Goal: Information Seeking & Learning: Learn about a topic

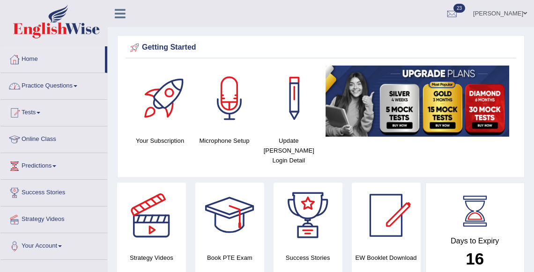
click at [52, 84] on link "Practice Questions" at bounding box center [53, 84] width 107 height 23
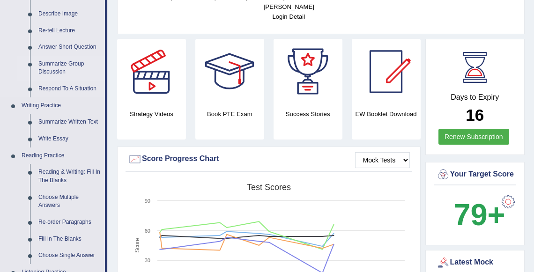
scroll to position [146, 0]
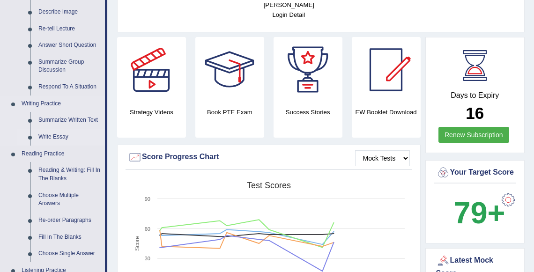
click at [54, 134] on link "Write Essay" at bounding box center [69, 137] width 71 height 17
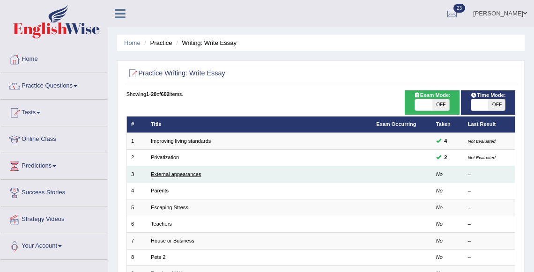
click at [198, 176] on link "External appearances" at bounding box center [176, 174] width 50 height 6
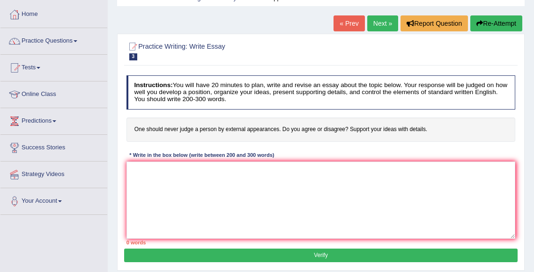
scroll to position [116, 0]
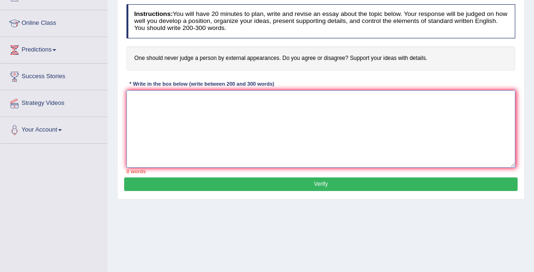
click at [192, 110] on textarea at bounding box center [320, 128] width 389 height 77
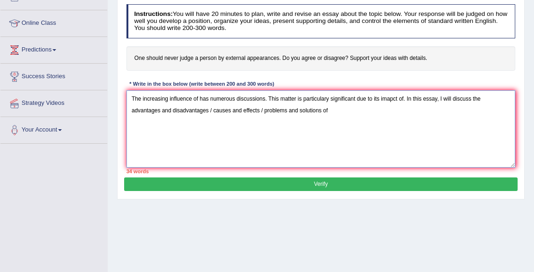
click at [200, 98] on textarea "The increasing influence of has numerous discussions. This matter is particular…" at bounding box center [320, 128] width 389 height 77
click at [446, 98] on textarea "The increasing influence of judge someone has numerous discussions. This matter…" at bounding box center [320, 128] width 389 height 77
click at [376, 111] on textarea "The increasing influence of judge someone has numerous discussions. This matter…" at bounding box center [320, 128] width 389 height 77
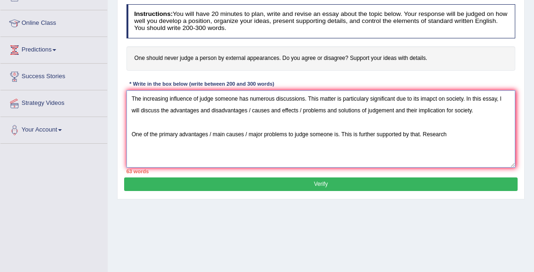
click at [461, 136] on textarea "The increasing influence of judge someone has numerous discussions. This matter…" at bounding box center [320, 128] width 389 height 77
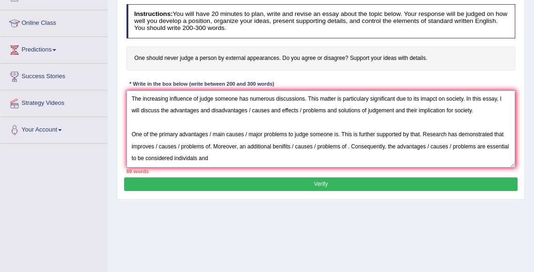
click at [197, 157] on textarea "The increasing influence of judge someone has numerous discussions. This matter…" at bounding box center [320, 128] width 389 height 77
click at [268, 156] on textarea "The increasing influence of judge someone has numerous discussions. This matter…" at bounding box center [320, 128] width 389 height 77
drag, startPoint x: 296, startPoint y: 134, endPoint x: 291, endPoint y: 135, distance: 5.2
click at [291, 135] on textarea "The increasing influence of judge someone has numerous discussions. This matter…" at bounding box center [320, 128] width 389 height 77
type textarea "The increasing influence of judge someone has numerous discussions. This matter…"
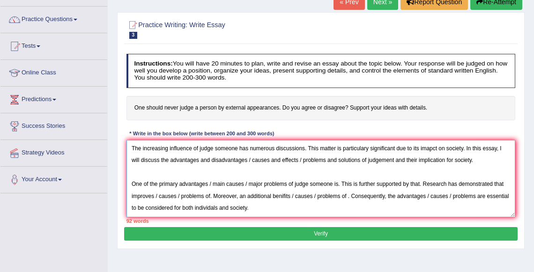
scroll to position [58, 0]
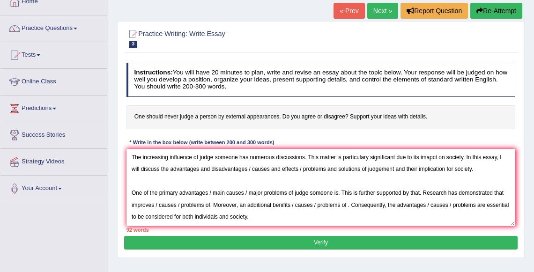
click at [507, 9] on button "Re-Attempt" at bounding box center [496, 11] width 52 height 16
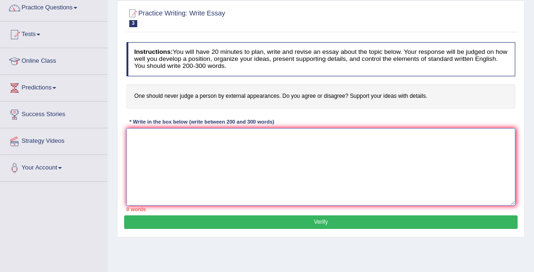
click at [326, 182] on textarea at bounding box center [320, 166] width 389 height 77
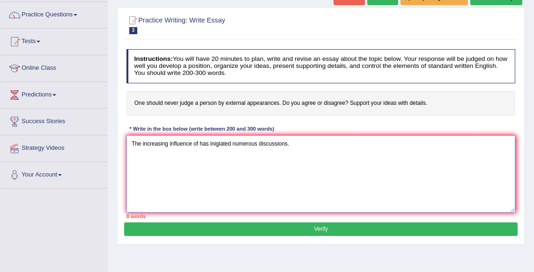
click at [200, 141] on textarea "The increasing influence of has inigiated numerous discussions." at bounding box center [320, 173] width 389 height 77
click at [325, 142] on textarea "The increasing influence of in our lives has inigiated numerous discussions." at bounding box center [320, 173] width 389 height 77
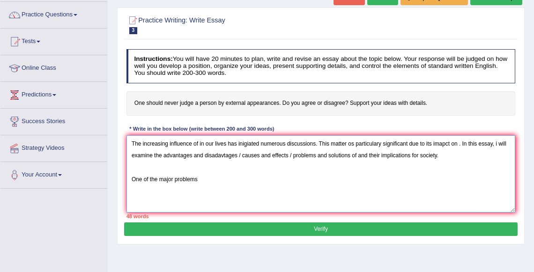
click at [160, 177] on textarea "The increasing influence of in our lives has inigiated numerous discussions. Th…" at bounding box center [320, 173] width 389 height 77
click at [301, 180] on textarea "The increasing influence of in our lives has inigiated numerous discussions. Th…" at bounding box center [320, 173] width 389 height 77
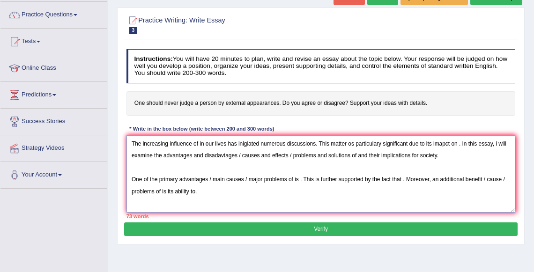
click at [411, 180] on textarea "The increasing influence of in our lives has inigiated numerous discussions. Th…" at bounding box center [320, 173] width 389 height 77
click at [373, 187] on textarea "The increasing influence of in our lives has inigiated numerous discussions. Th…" at bounding box center [320, 173] width 389 height 77
click at [368, 191] on textarea "The increasing influence of in our lives has inigiated numerous discussions. Th…" at bounding box center [320, 173] width 389 height 77
click at [407, 192] on textarea "The increasing influence of in our lives has inigiated numerous discussions. Th…" at bounding box center [320, 173] width 389 height 77
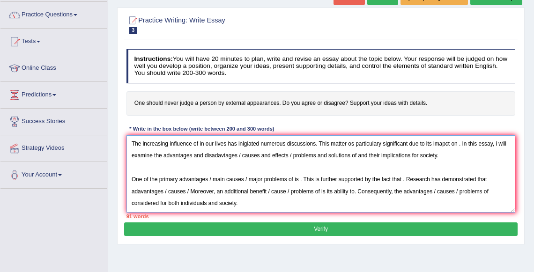
type textarea "The increasing influence of in our lives has inigiated numerous discussions. Th…"
